Goal: Check status: Check status

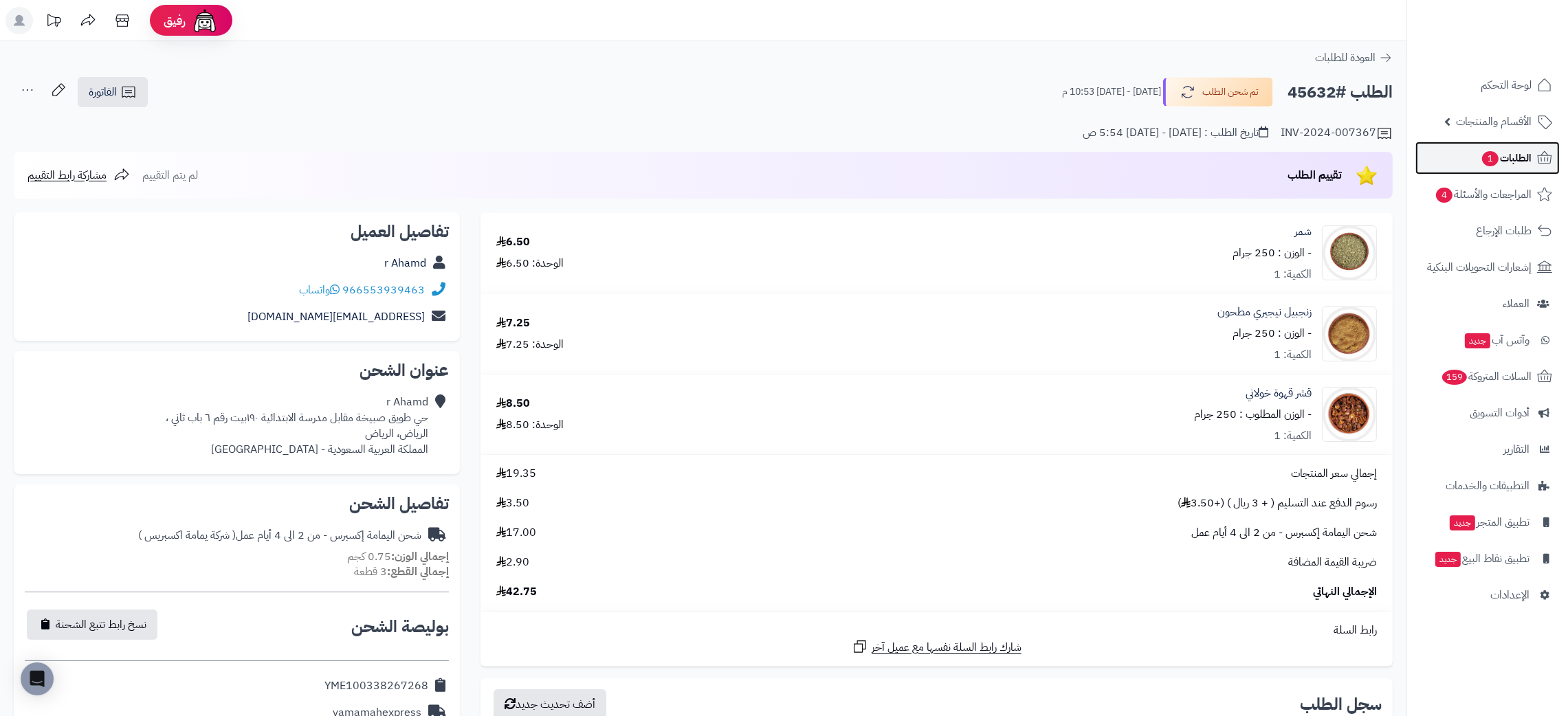
click at [1519, 155] on span "الطلبات 1" at bounding box center [1506, 157] width 51 height 19
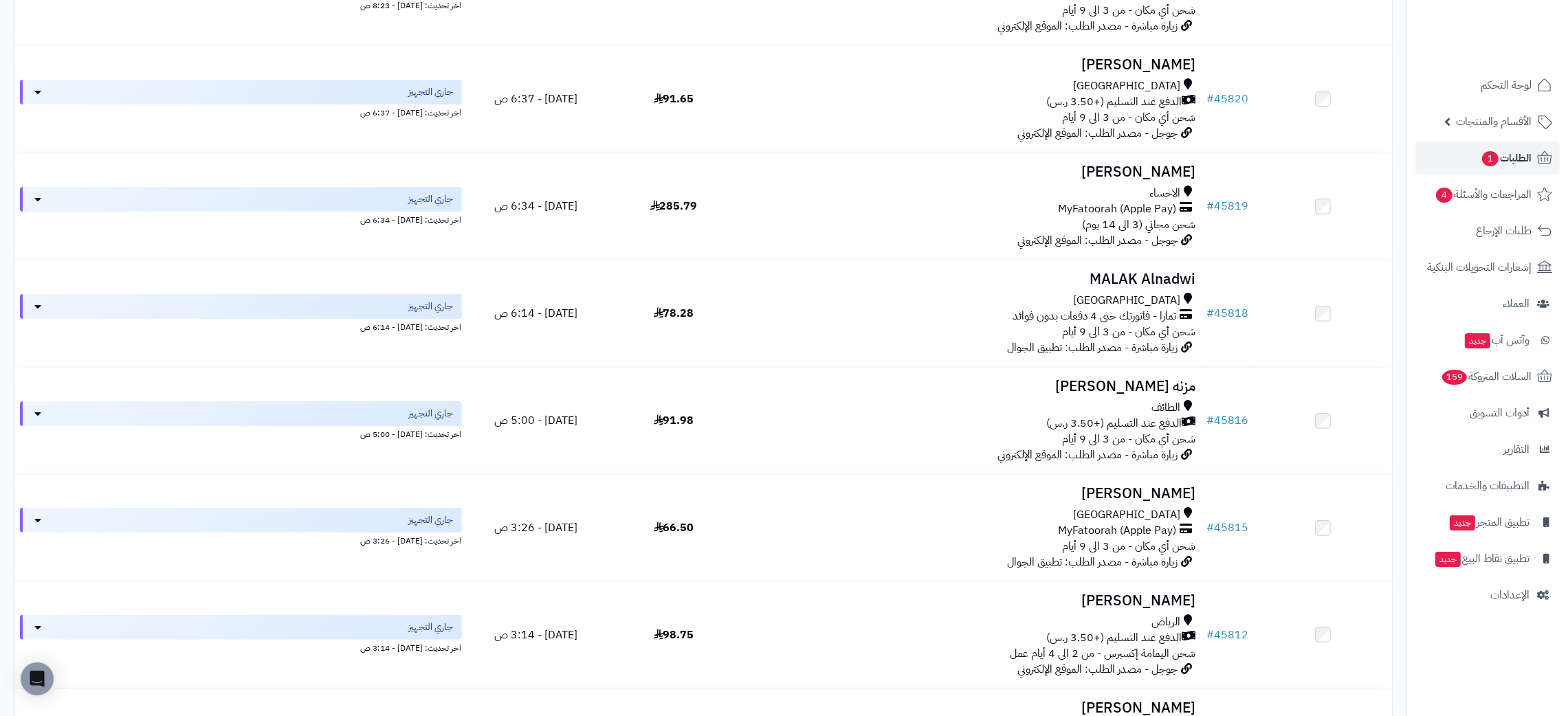
scroll to position [501, 0]
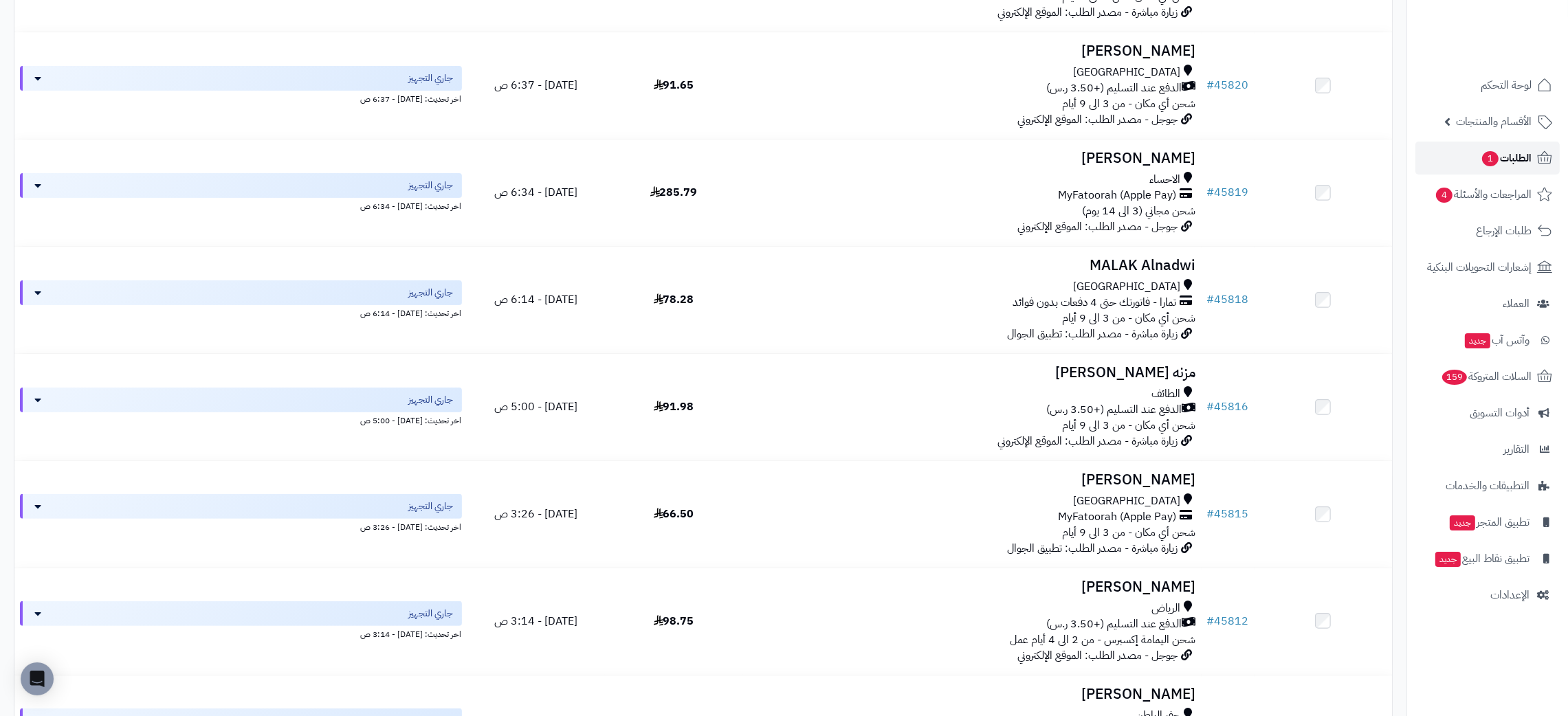
click at [1536, 155] on icon at bounding box center [1544, 157] width 16 height 16
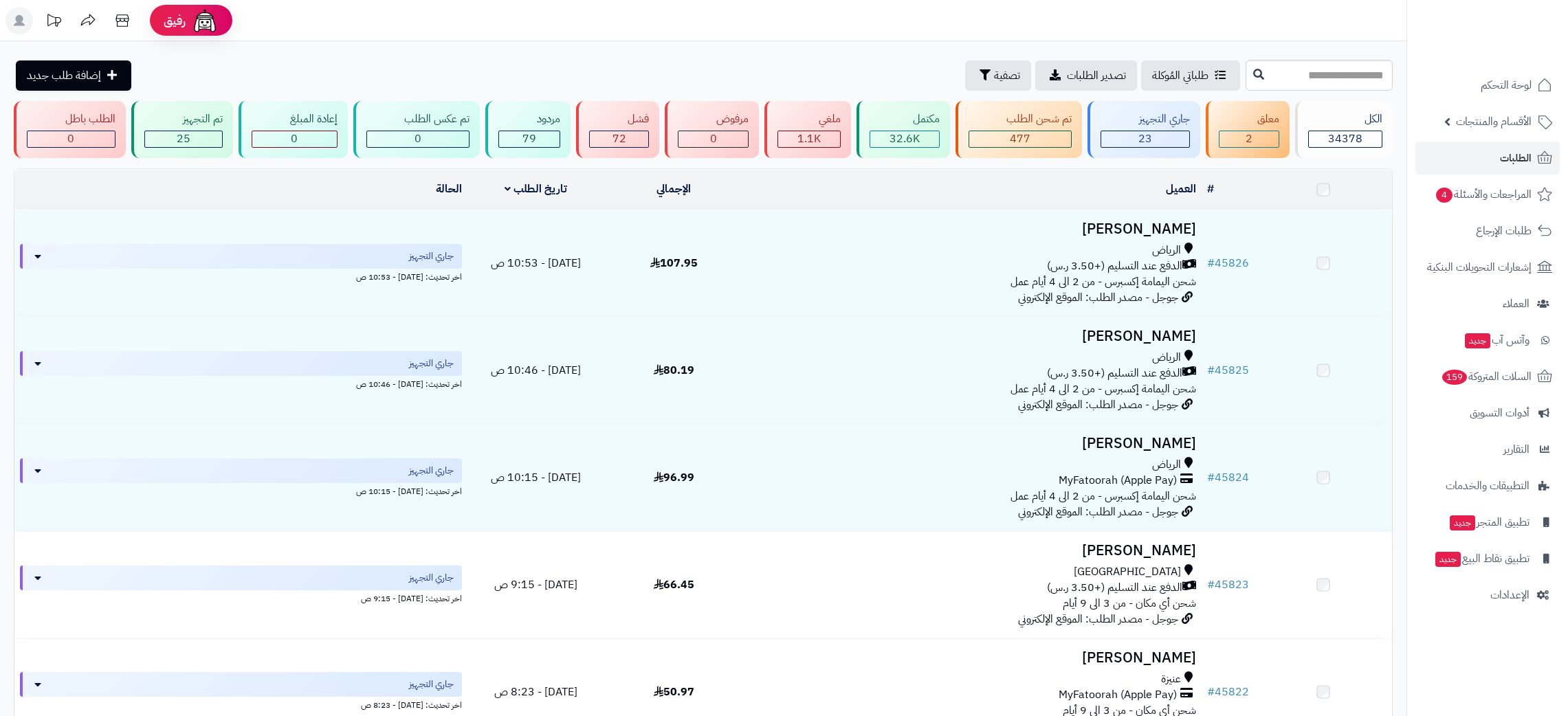
click at [1315, 78] on input "text" at bounding box center [1319, 75] width 147 height 31
type input "*****"
click at [1253, 77] on icon at bounding box center [1258, 73] width 11 height 11
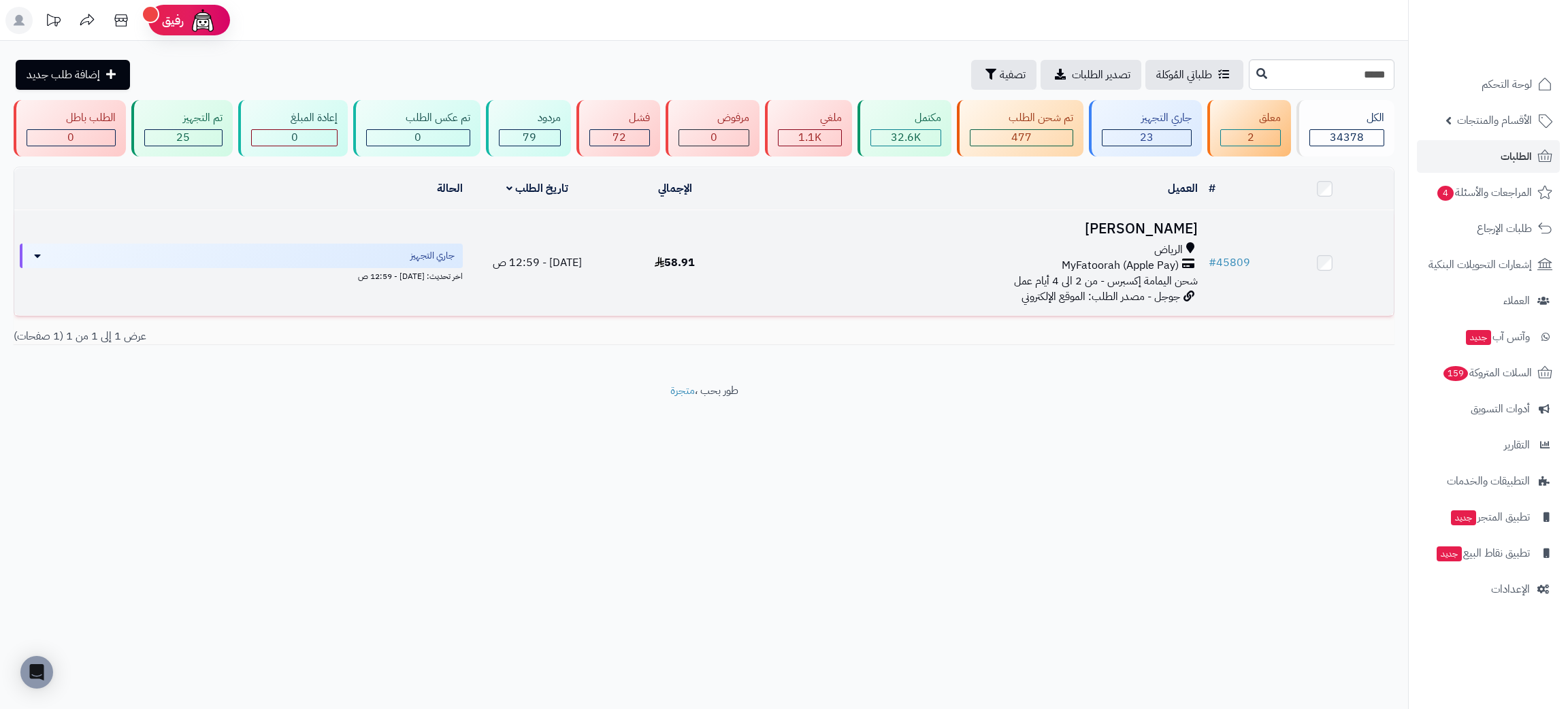
click at [1145, 227] on h3 "[PERSON_NAME]" at bounding box center [973, 229] width 449 height 16
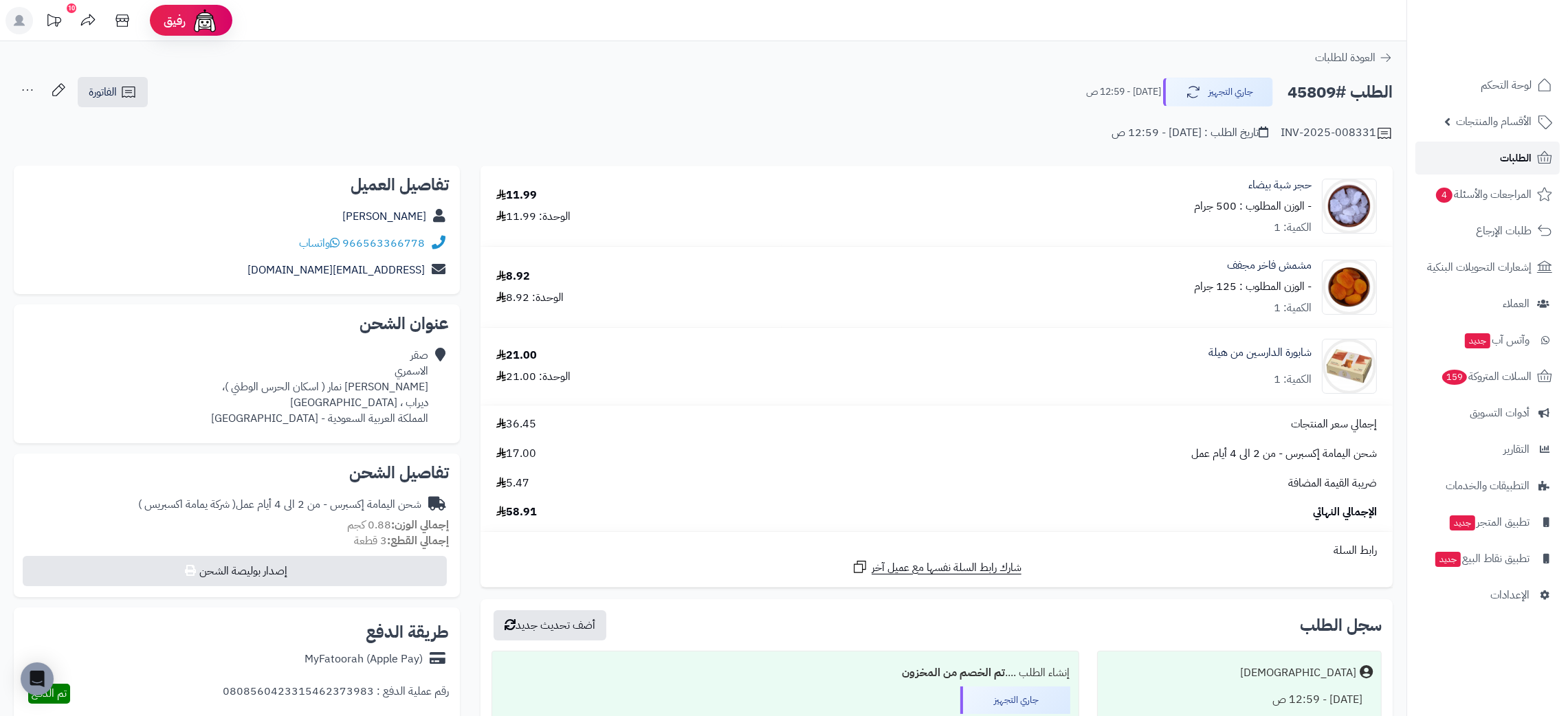
click at [1529, 156] on span "الطلبات" at bounding box center [1515, 157] width 31 height 19
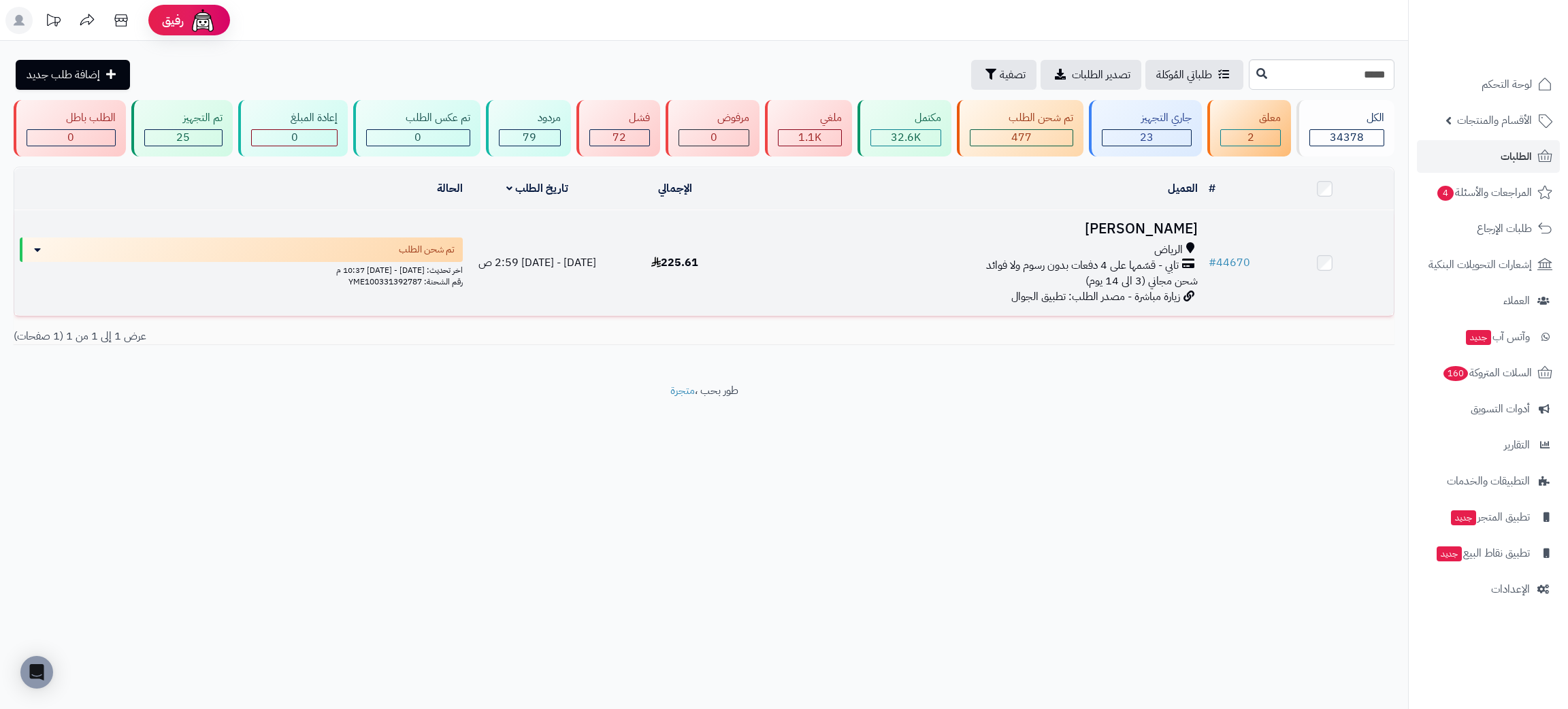
click at [1185, 224] on h3 "[PERSON_NAME]" at bounding box center [973, 229] width 449 height 16
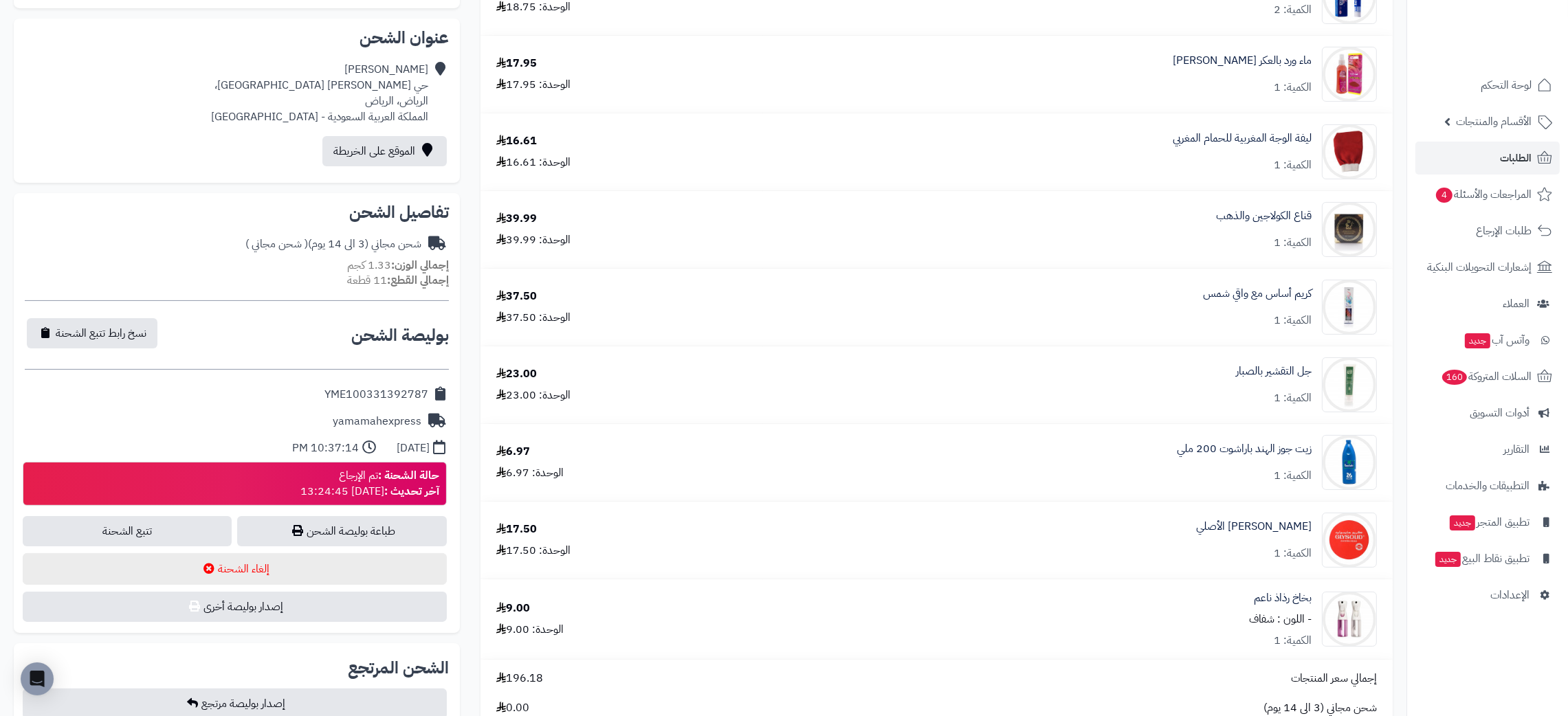
scroll to position [322, 0]
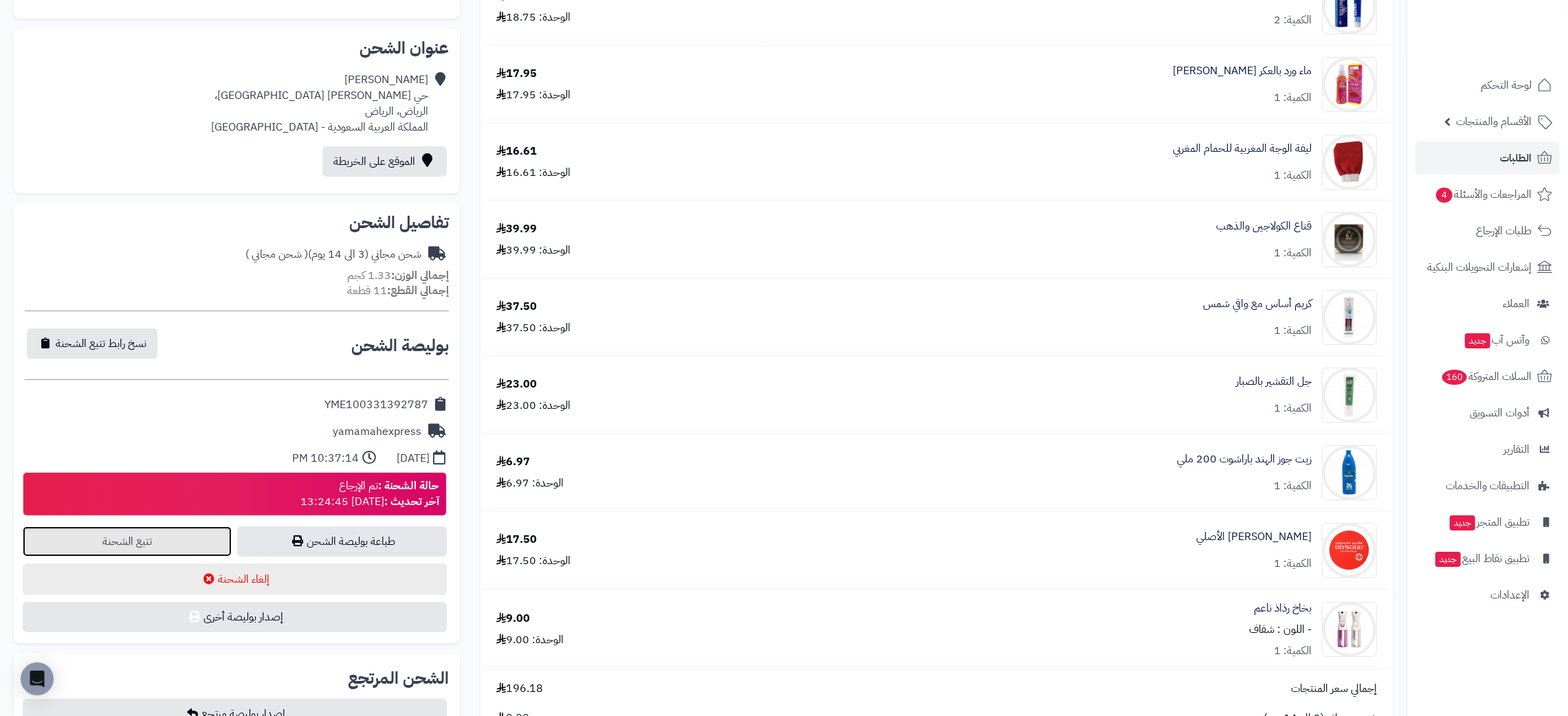
click at [152, 544] on link "تتبع الشحنة" at bounding box center [127, 541] width 209 height 30
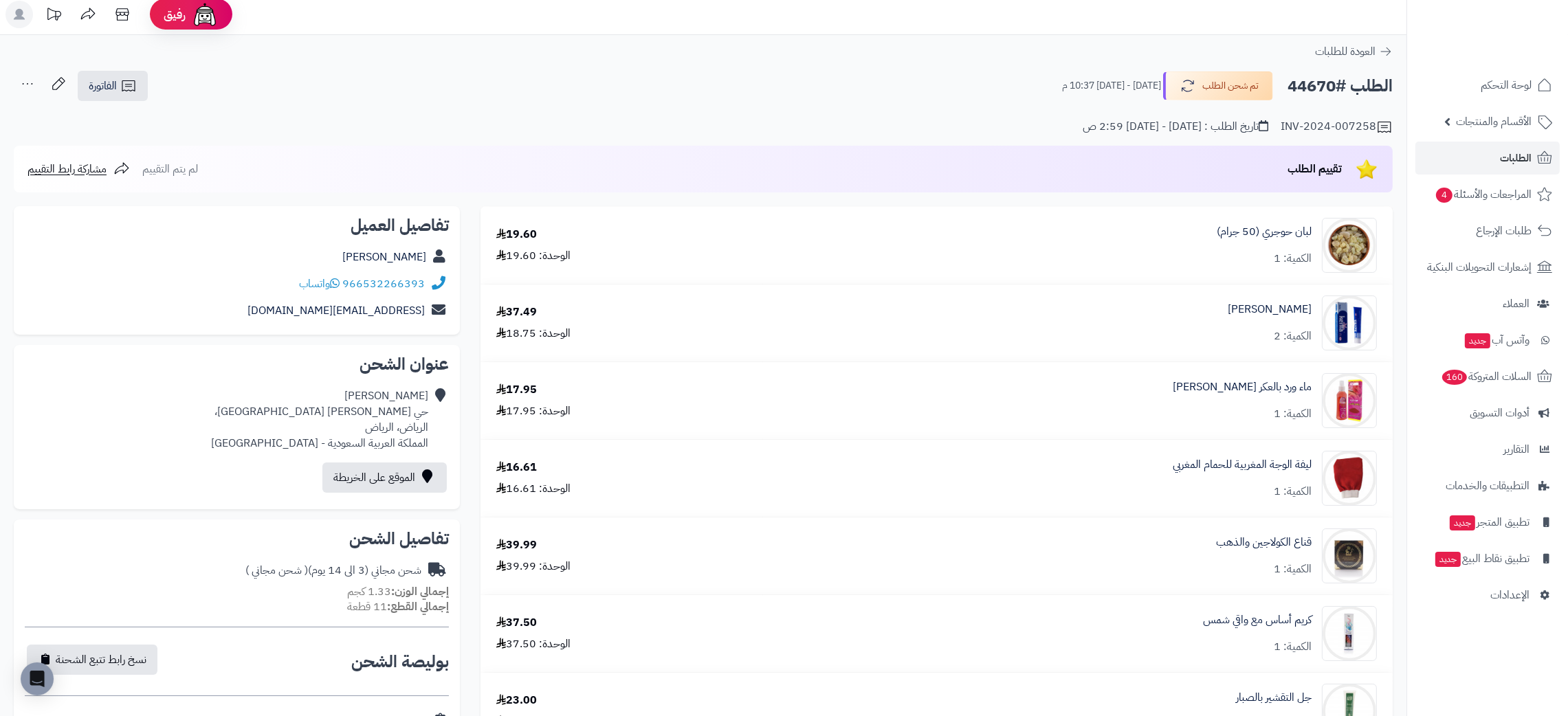
scroll to position [0, 0]
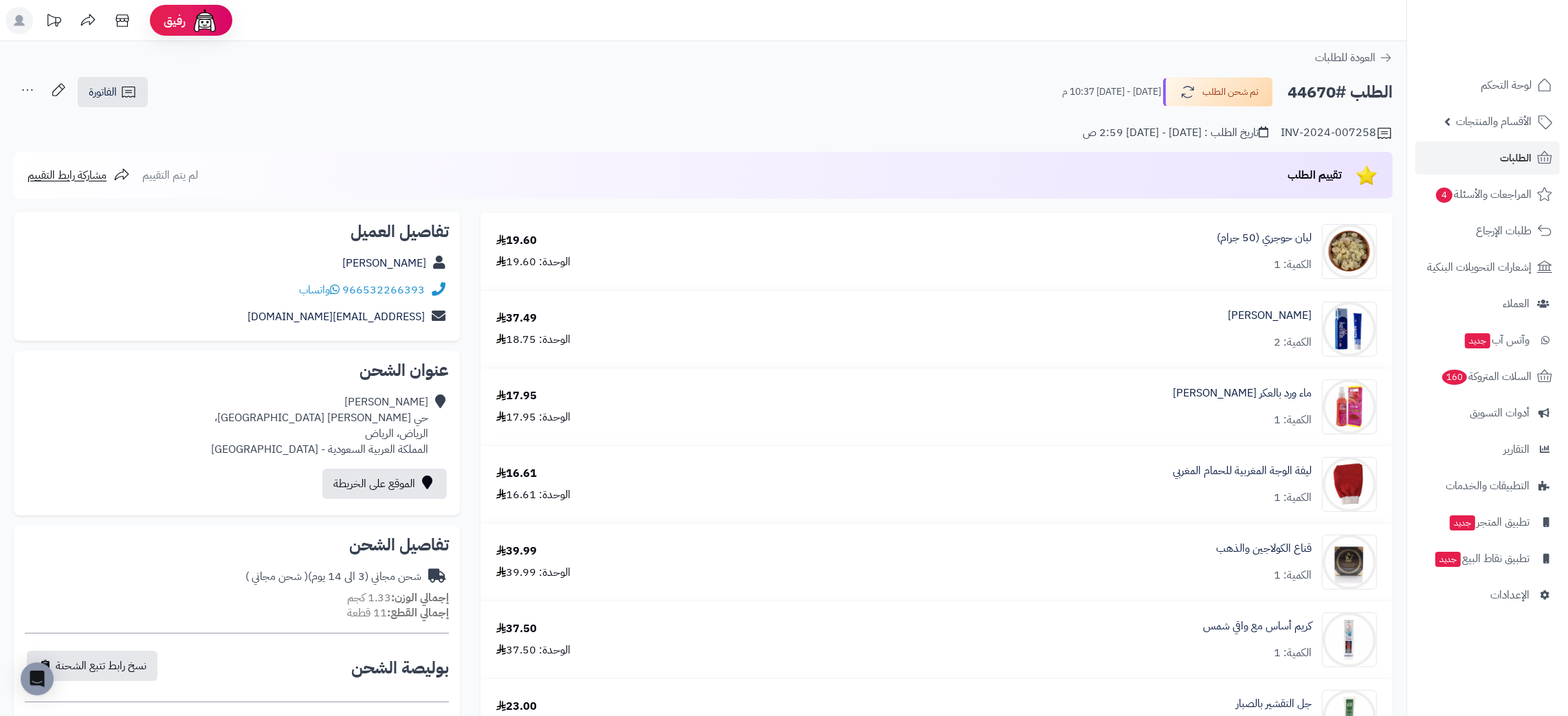
drag, startPoint x: 1337, startPoint y: 94, endPoint x: 1286, endPoint y: 89, distance: 51.2
click at [1287, 89] on h2 "الطلب #44670" at bounding box center [1340, 92] width 105 height 28
copy h2 "44670"
